Goal: Task Accomplishment & Management: Use online tool/utility

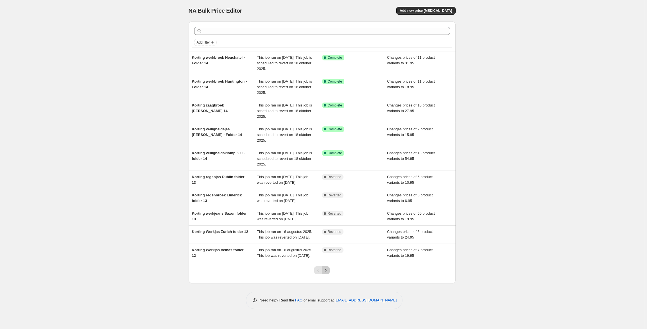
click at [327, 273] on icon "Next" at bounding box center [326, 271] width 6 height 6
